Goal: Task Accomplishment & Management: Manage account settings

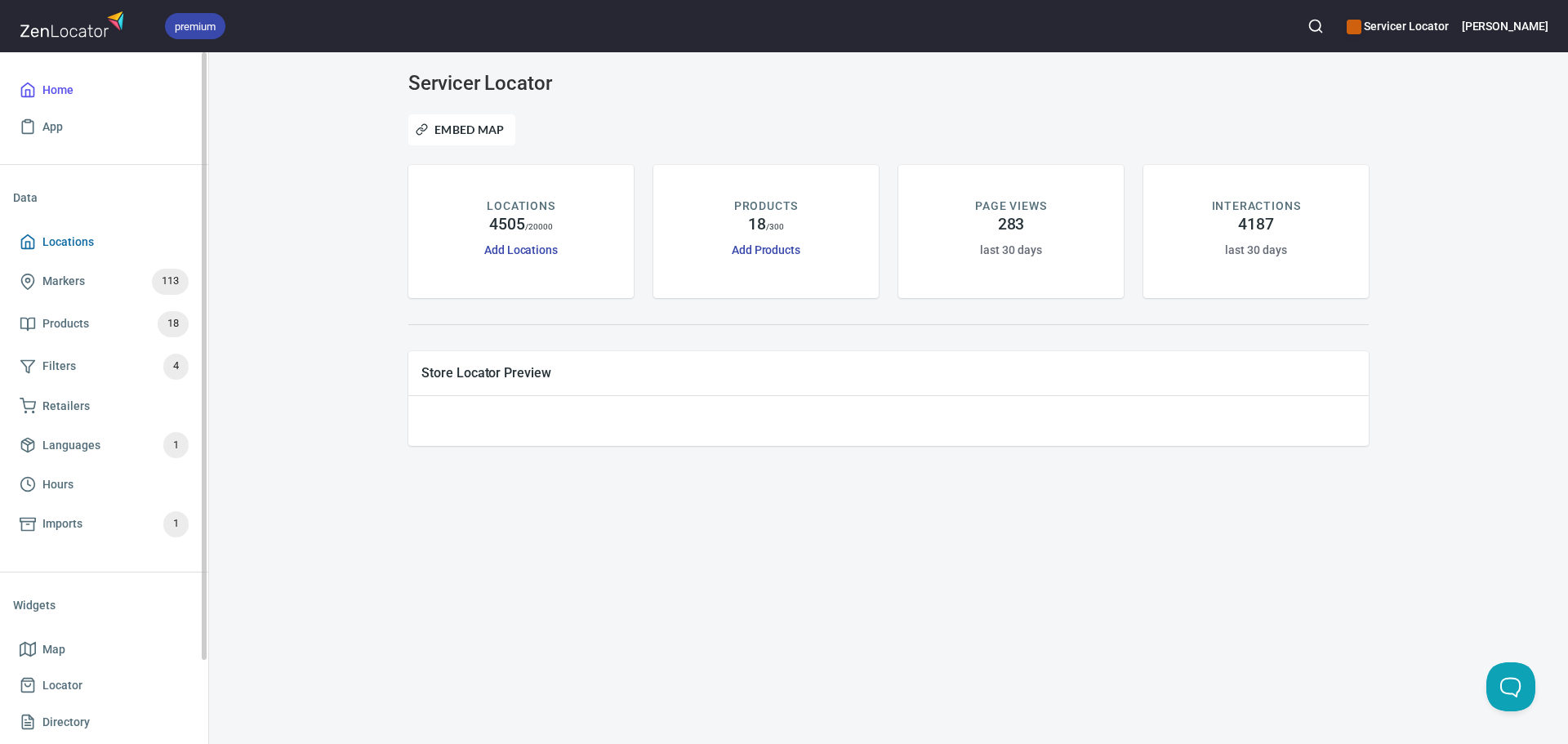
click at [92, 238] on span "Locations" at bounding box center [68, 242] width 52 height 20
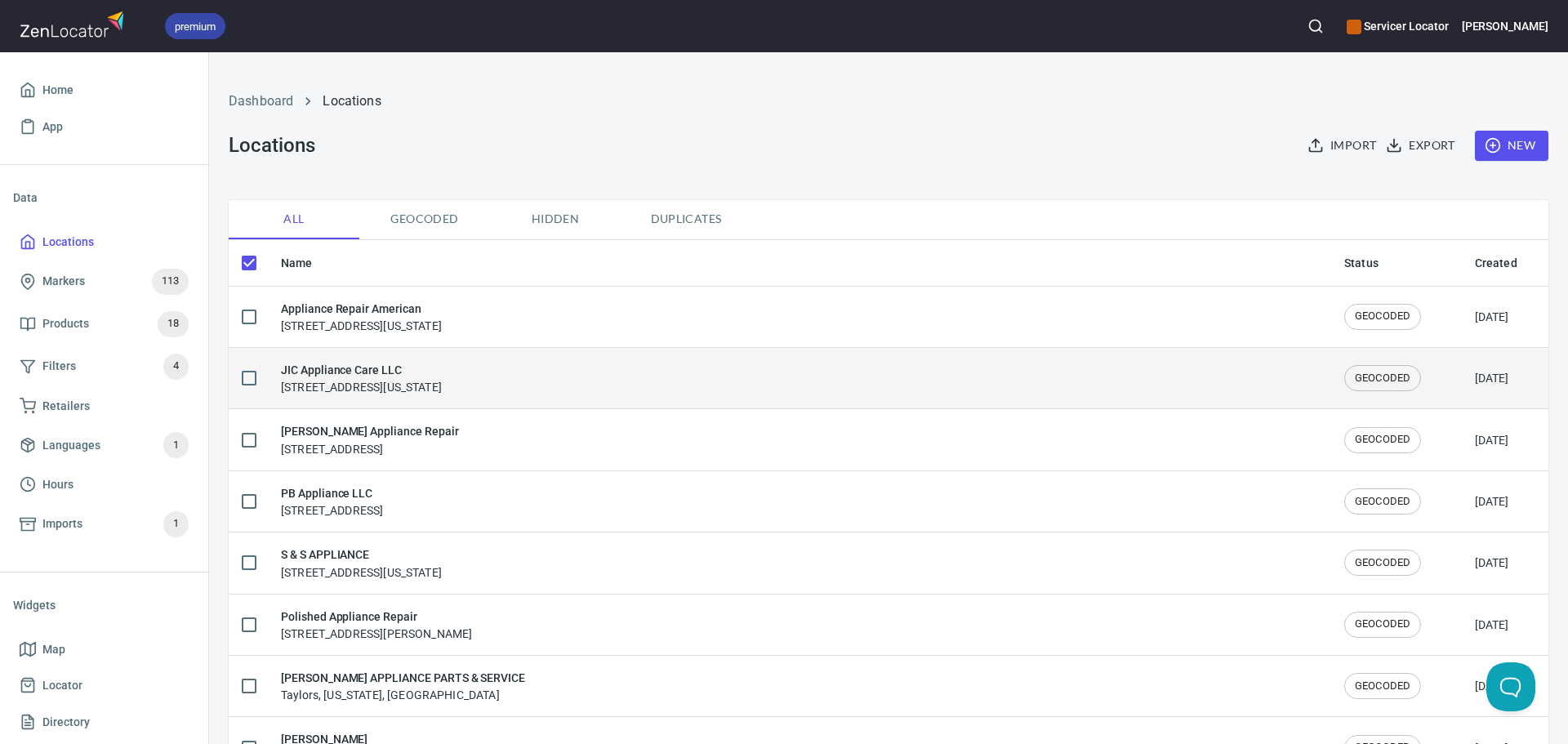
checkbox input "false"
click at [368, 376] on h6 "JIC Appliance Care LLC" at bounding box center [361, 370] width 161 height 18
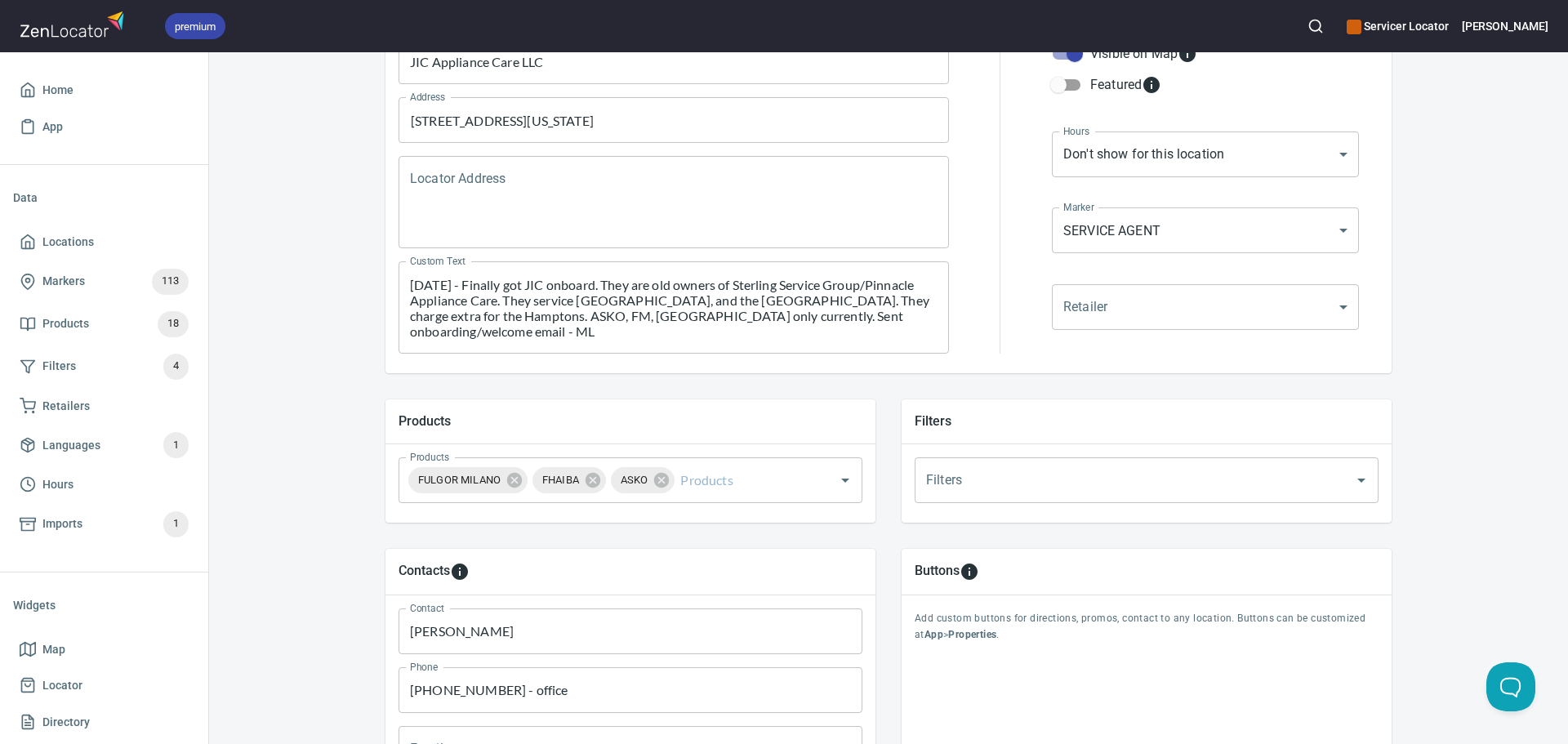
scroll to position [408, 0]
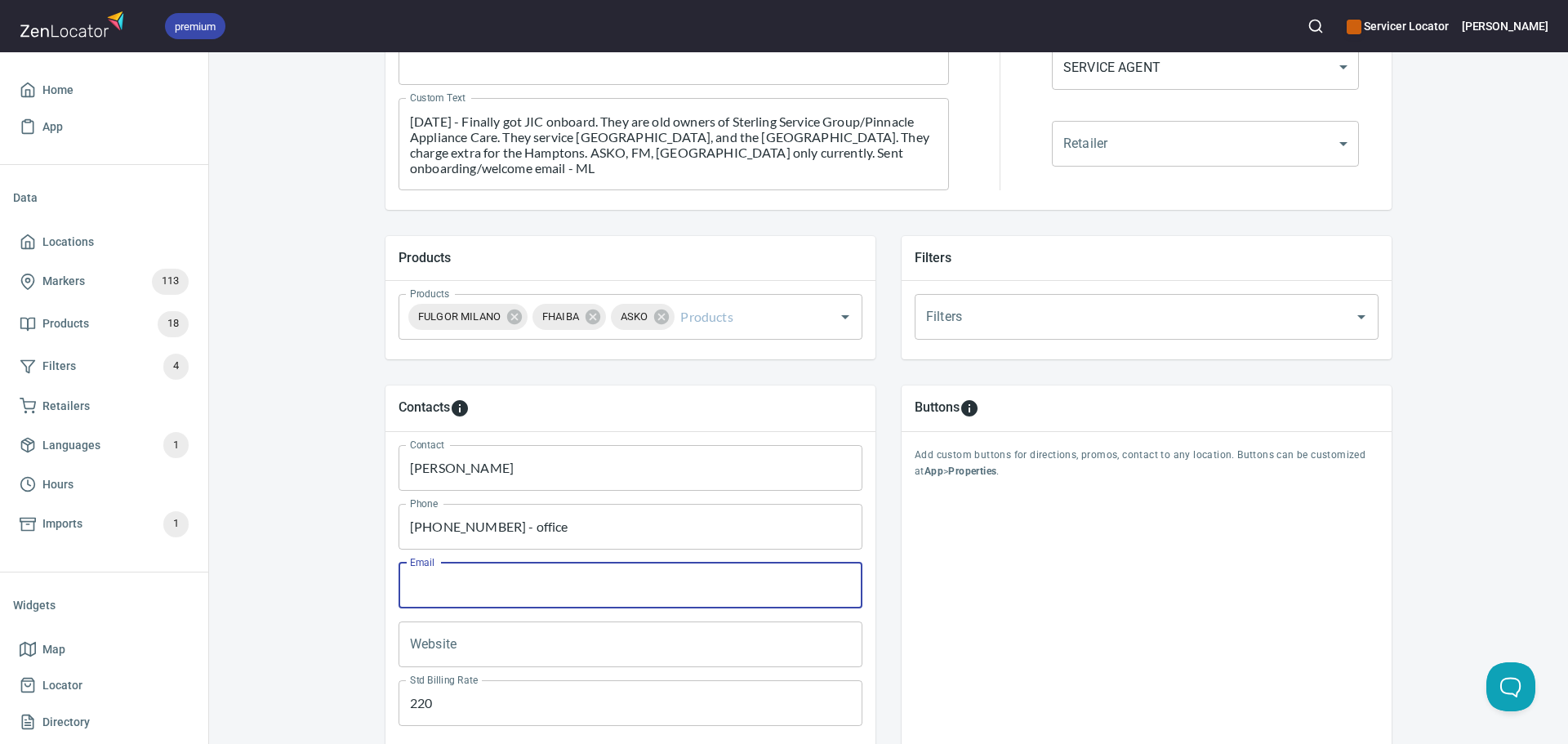
click at [458, 602] on input "Email" at bounding box center [631, 585] width 464 height 46
paste input "[EMAIL_ADDRESS][DOMAIN_NAME]"
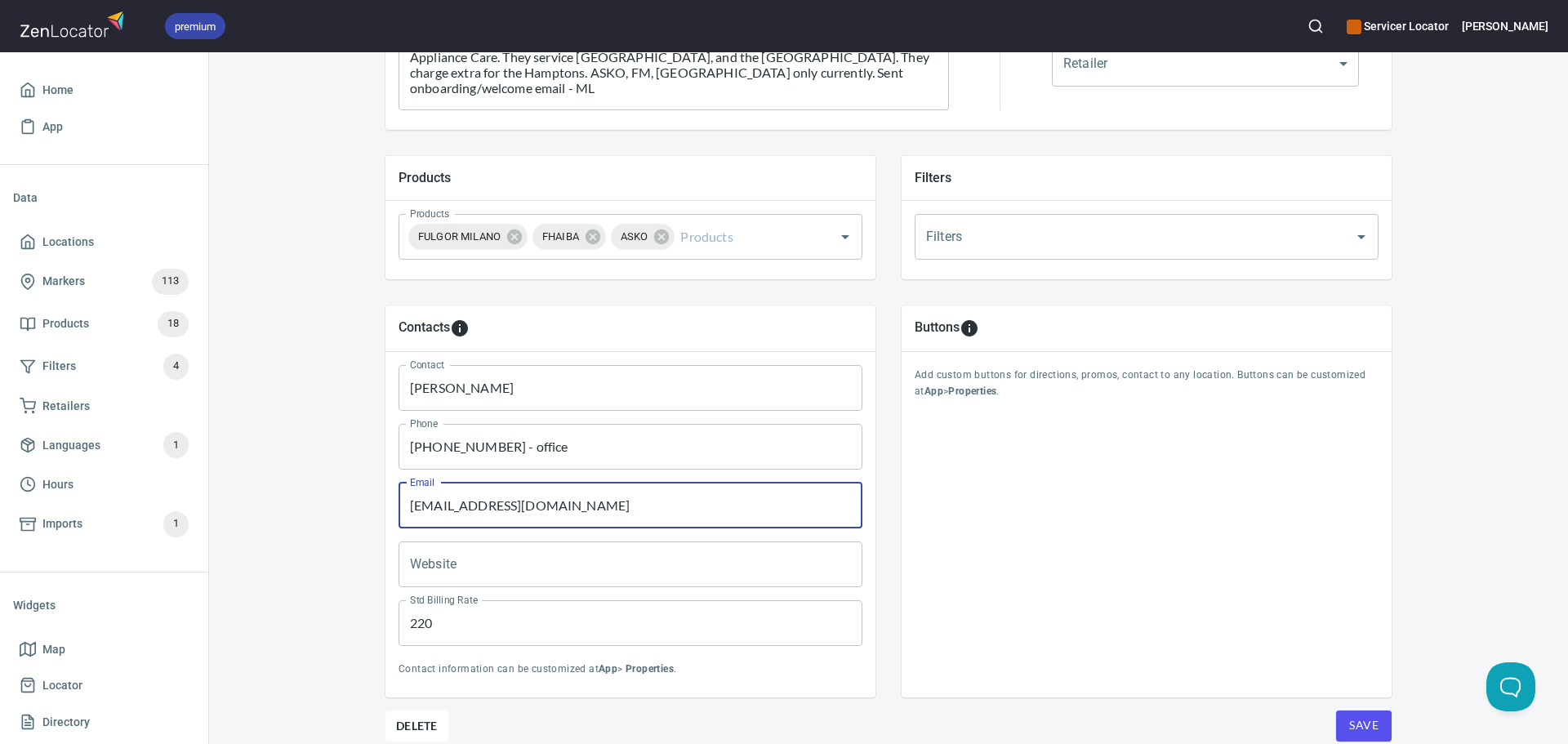
scroll to position [558, 0]
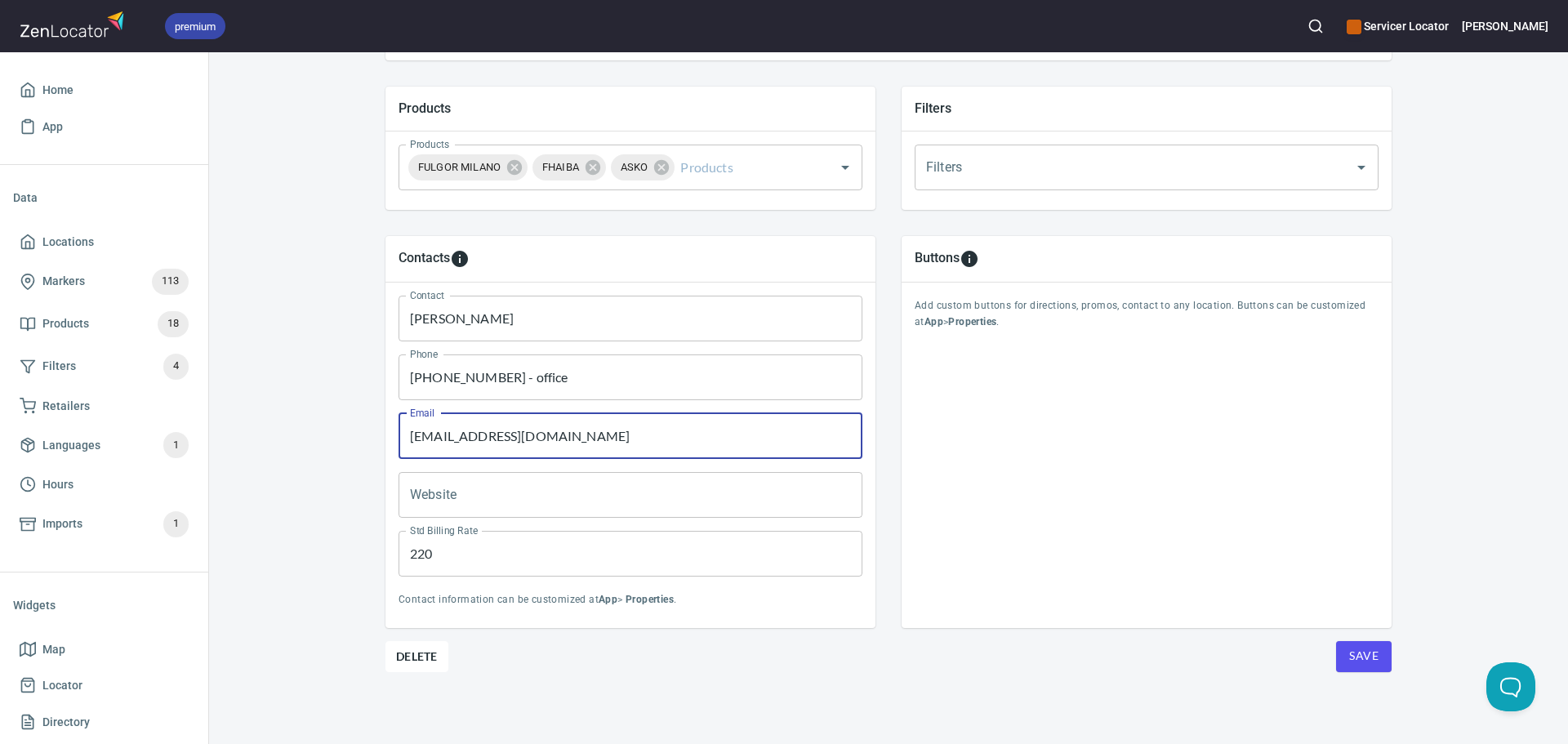
type input "[EMAIL_ADDRESS][DOMAIN_NAME]"
click at [1357, 655] on span "Save" at bounding box center [1364, 655] width 30 height 20
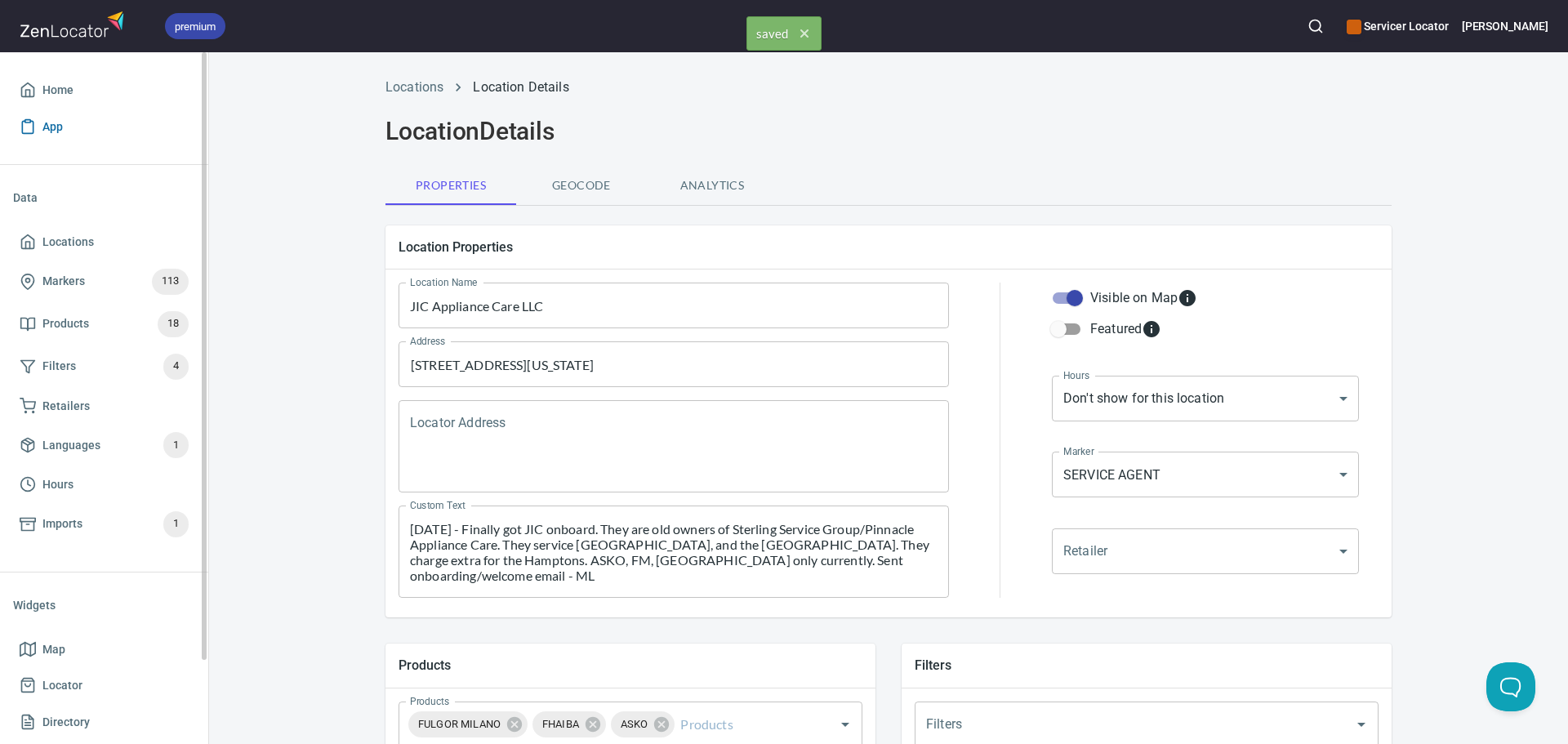
scroll to position [0, 0]
